Goal: Navigation & Orientation: Find specific page/section

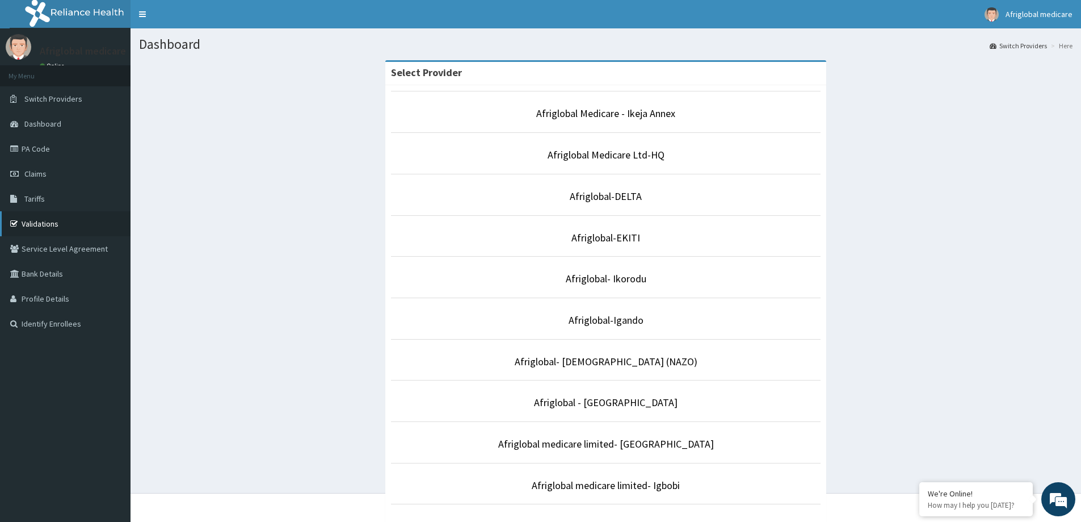
click at [45, 218] on link "Validations" at bounding box center [65, 223] width 131 height 25
click at [594, 156] on link "Afriglobal Medicare Ltd-HQ" at bounding box center [606, 154] width 117 height 13
